Goal: Check status: Check status

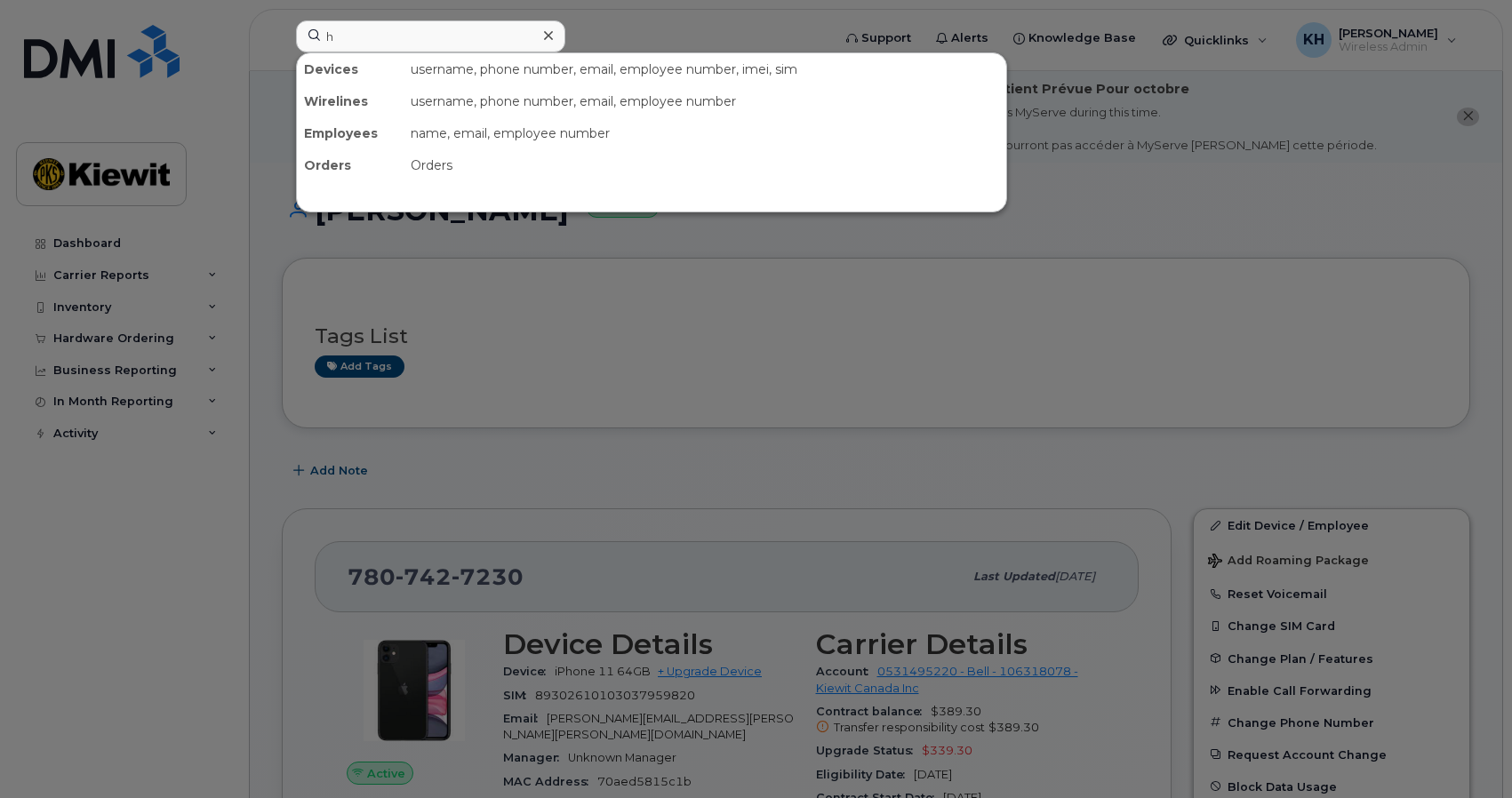
scroll to position [350, 0]
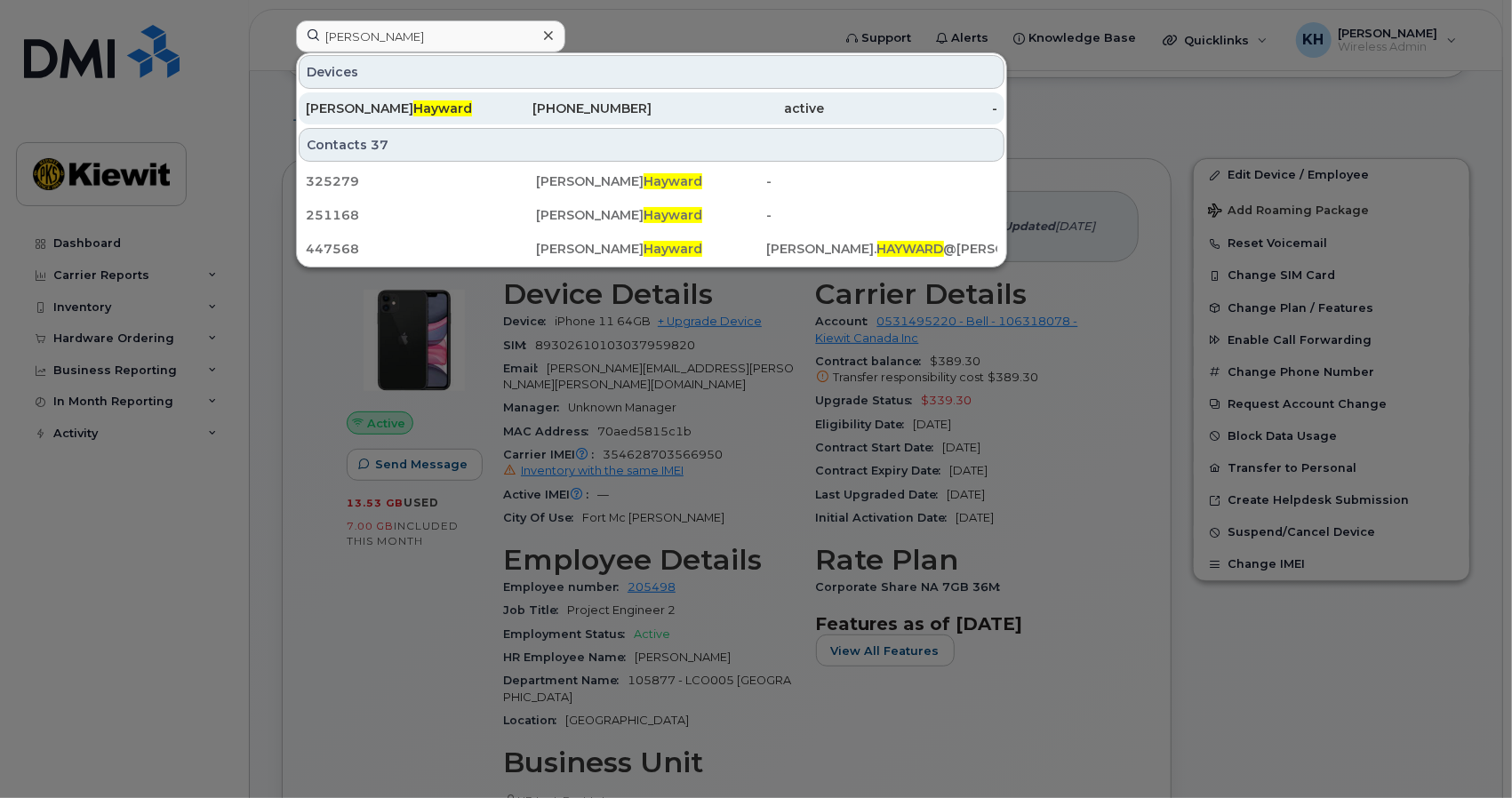
type input "hayward"
click at [501, 107] on div "250-433-7749" at bounding box center [566, 108] width 174 height 18
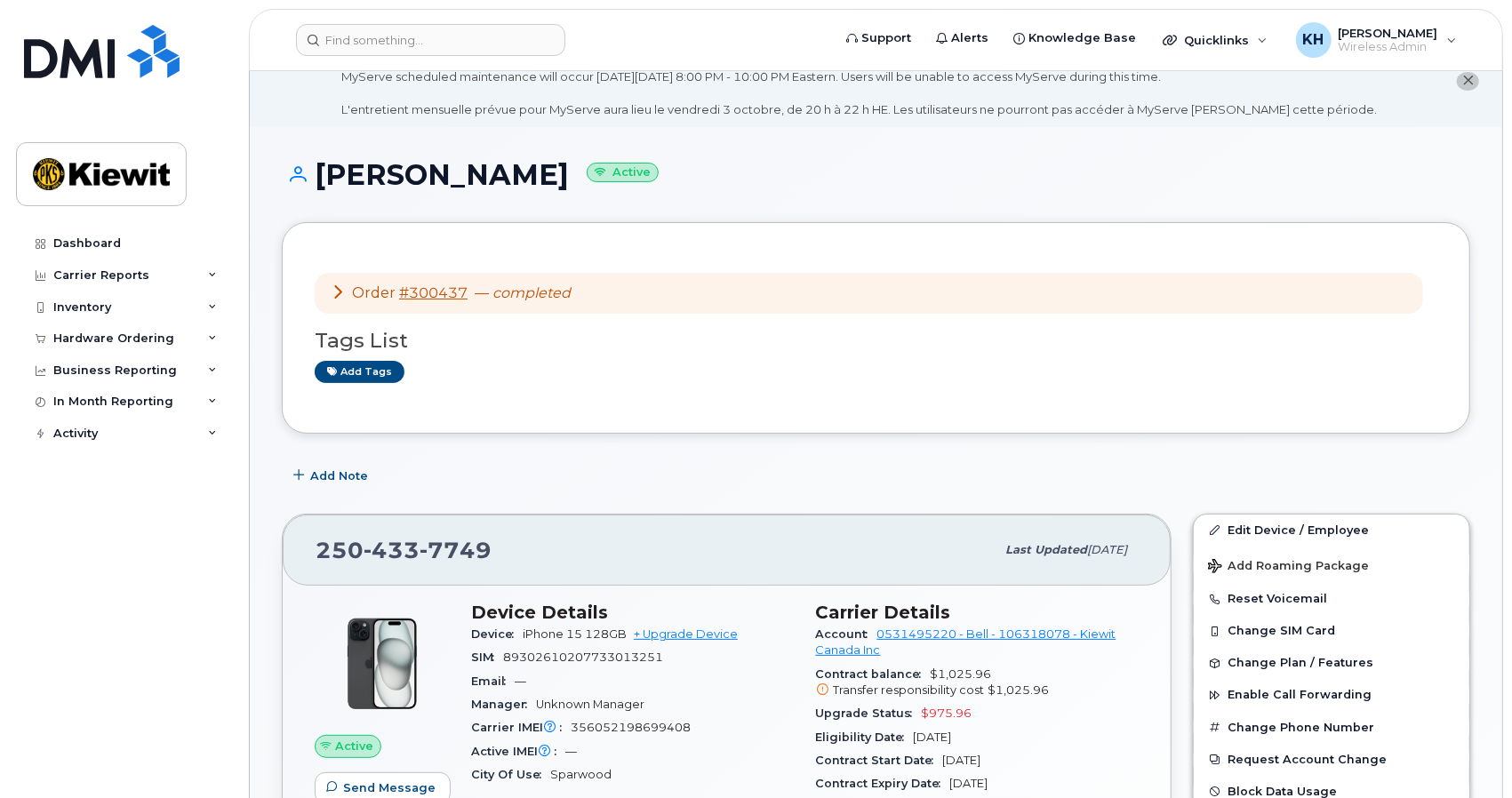
scroll to position [59, 0]
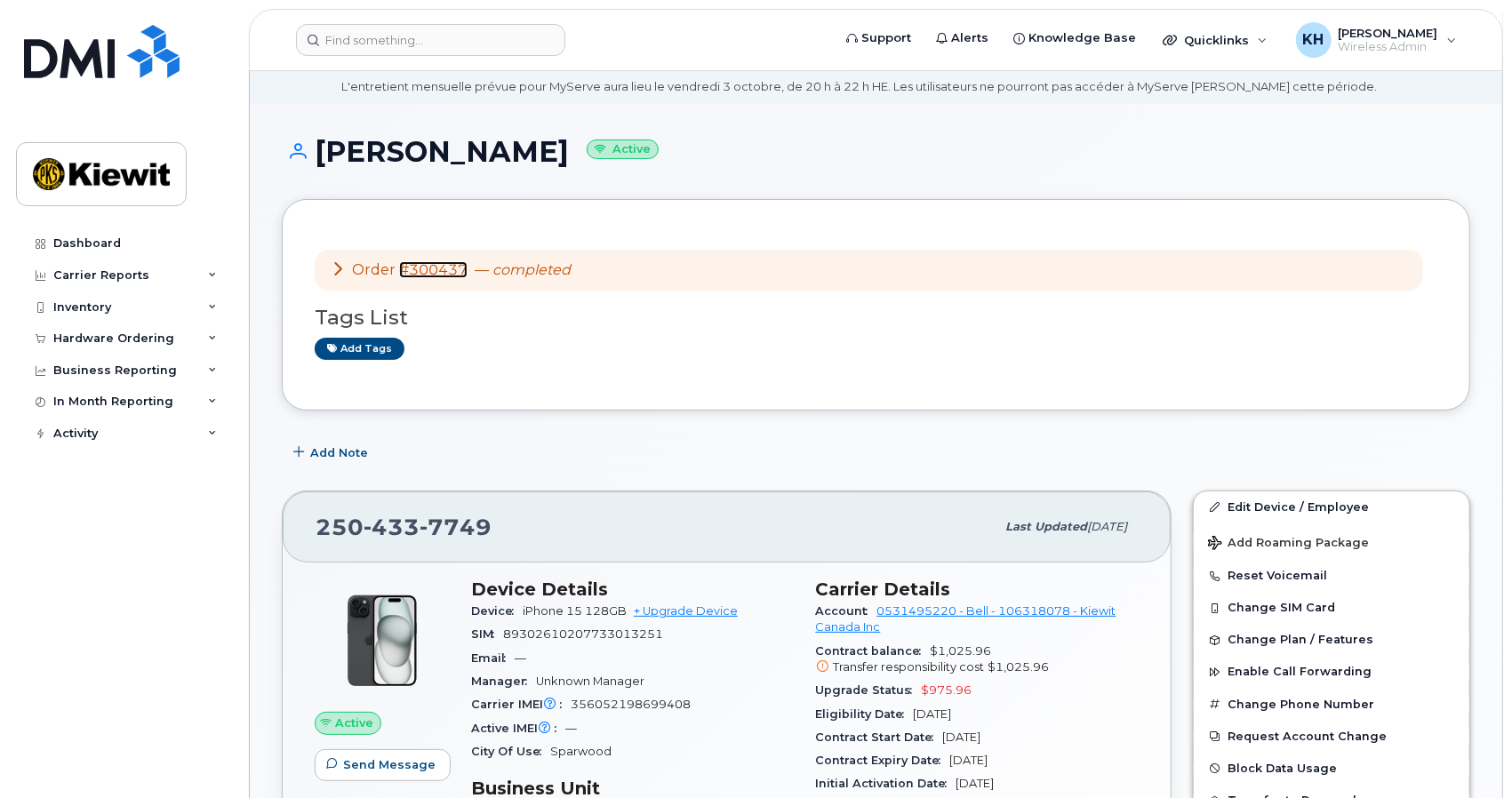
click at [440, 276] on link "#300437" at bounding box center [433, 269] width 68 height 17
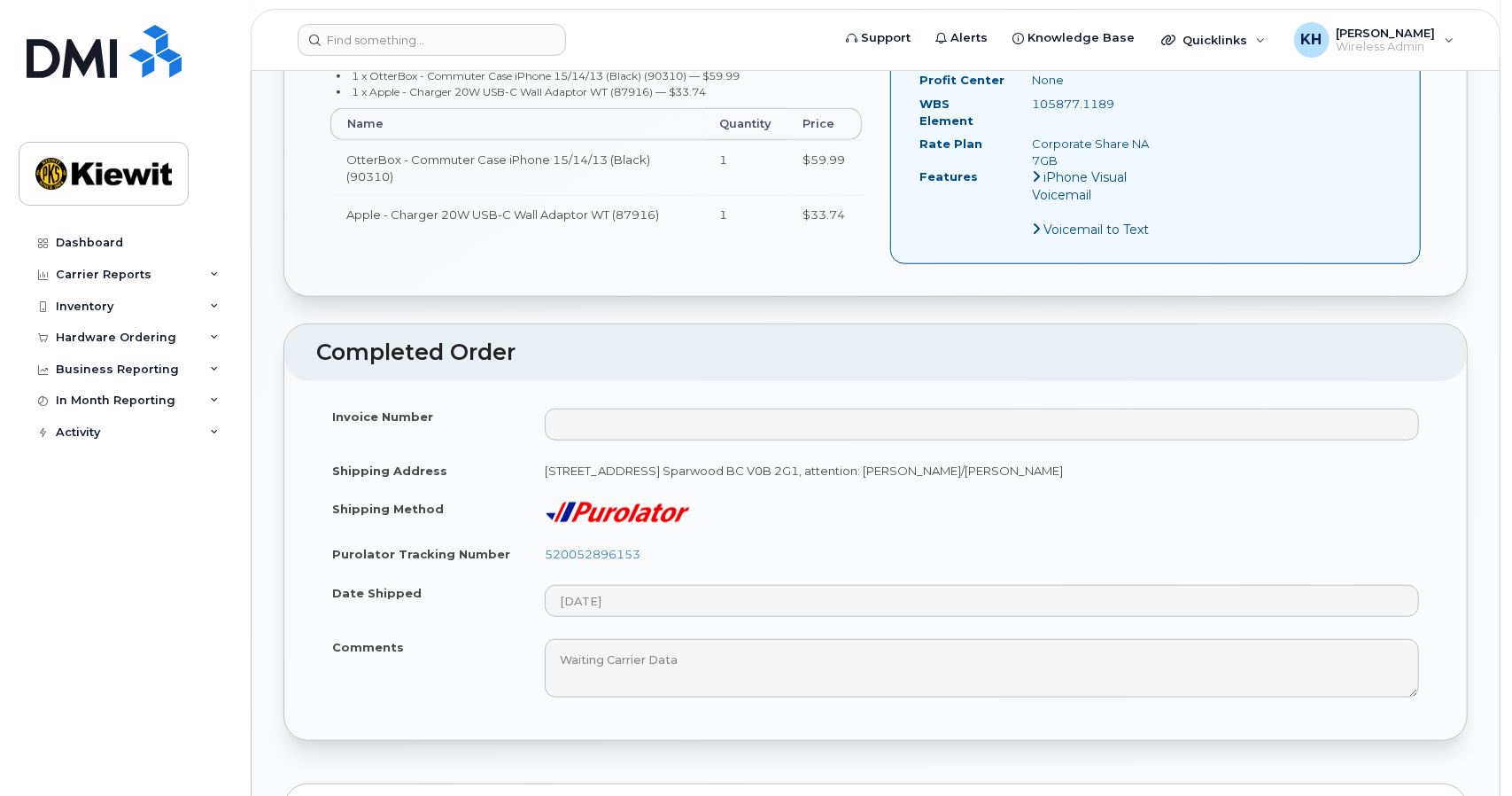
scroll to position [893, 0]
click at [617, 546] on link "520052896153" at bounding box center [589, 553] width 96 height 14
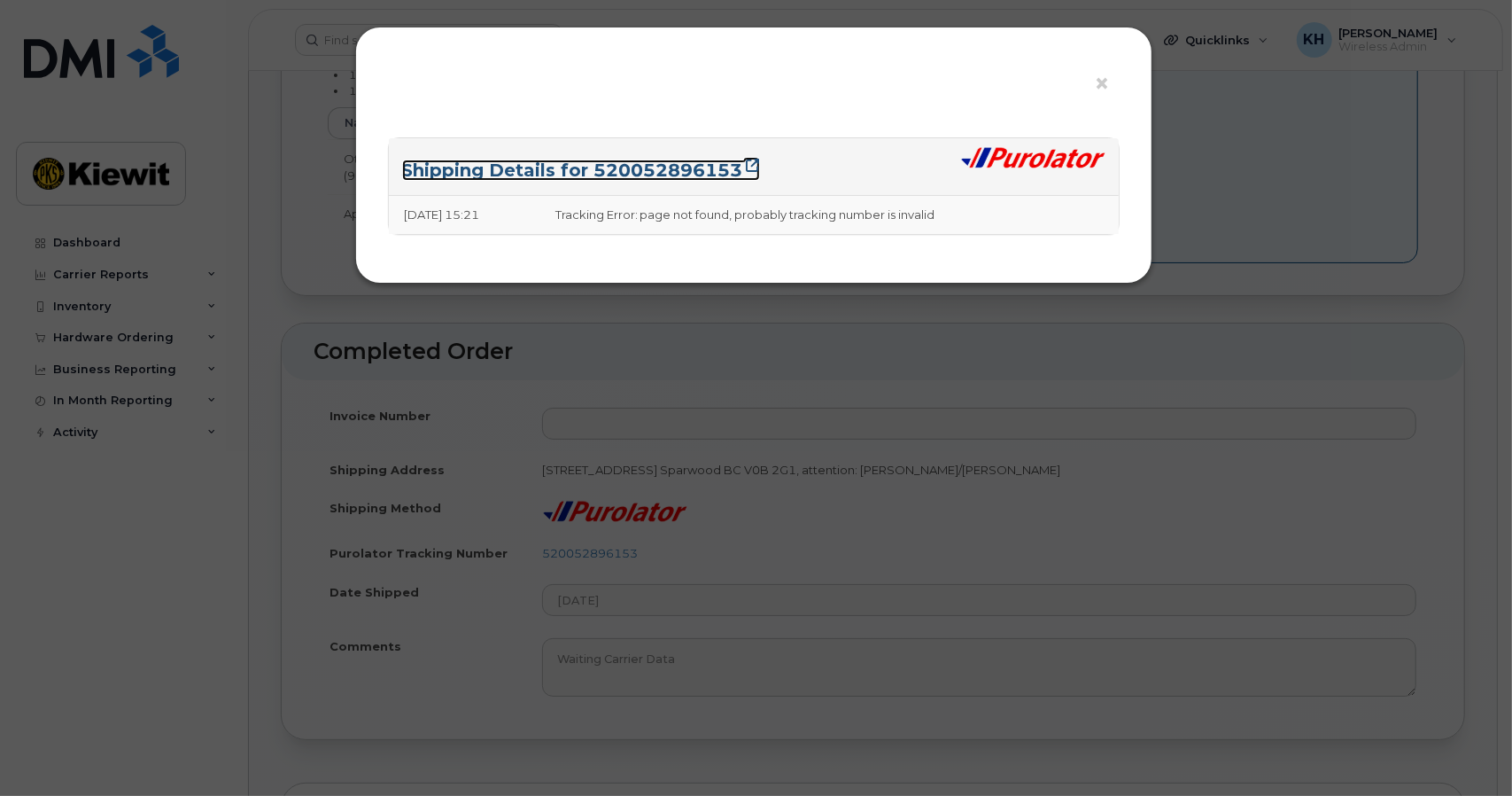
click at [670, 169] on link "Shipping Details for 520052896153" at bounding box center [581, 170] width 358 height 21
